Goal: Task Accomplishment & Management: Use online tool/utility

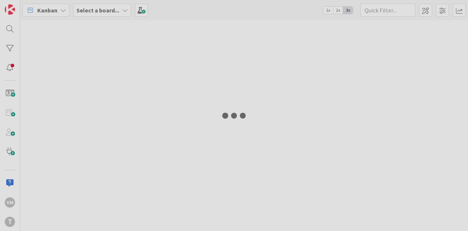
type input "prj"
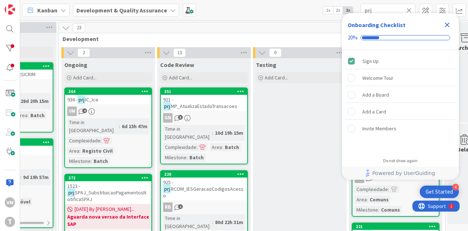
scroll to position [0, 377]
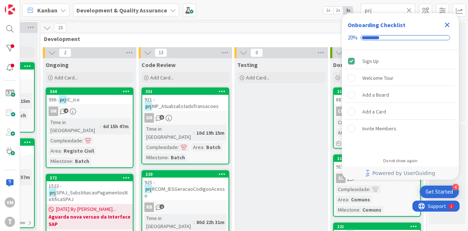
click at [446, 25] on icon "Close Checklist" at bounding box center [447, 25] width 5 height 5
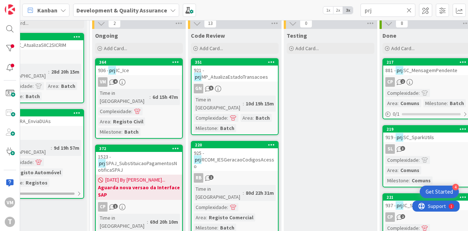
scroll to position [0, 323]
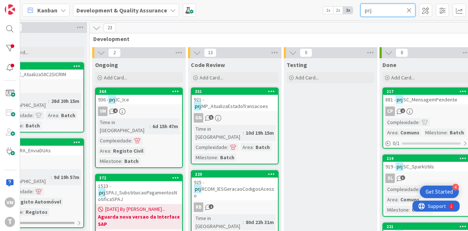
drag, startPoint x: 379, startPoint y: 14, endPoint x: 351, endPoint y: 16, distance: 28.2
click at [351, 16] on div "Kanban Development & Quality Assurance 1x 2x 3x prj" at bounding box center [244, 10] width 448 height 20
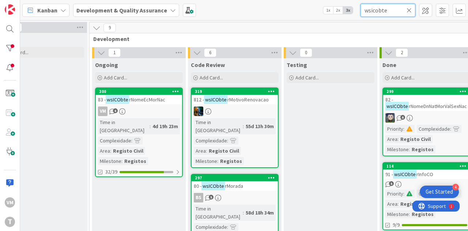
type input "wsicobte"
click at [147, 106] on div "VM 6" at bounding box center [139, 111] width 86 height 10
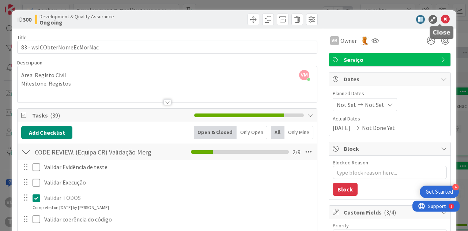
click at [441, 23] on icon at bounding box center [445, 19] width 9 height 9
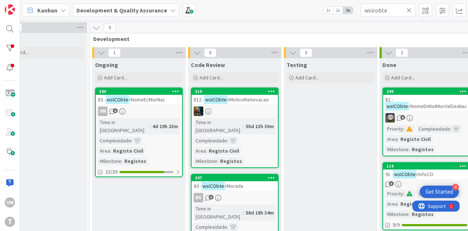
click at [144, 101] on span "rNomeEcMorNac" at bounding box center [147, 99] width 36 height 7
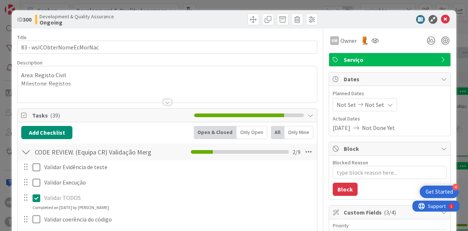
type textarea "x"
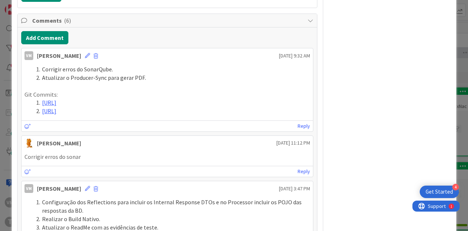
scroll to position [768, 0]
